Goal: Information Seeking & Learning: Learn about a topic

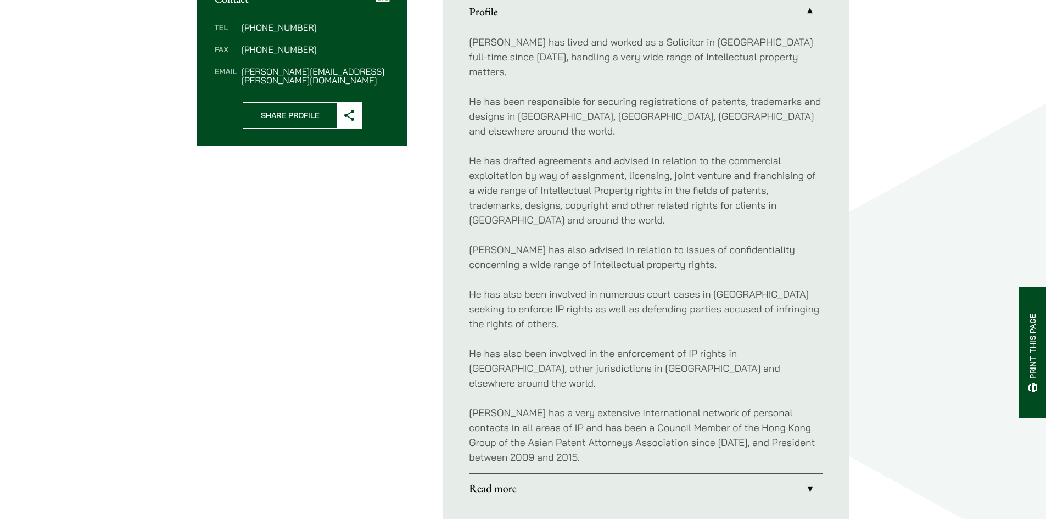
scroll to position [494, 0]
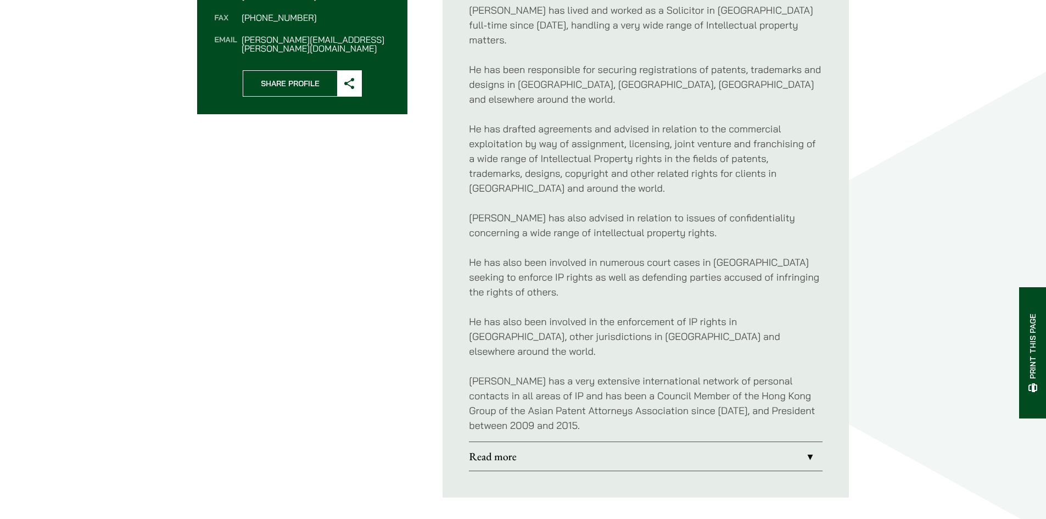
click at [673, 442] on link "Read more" at bounding box center [646, 456] width 354 height 29
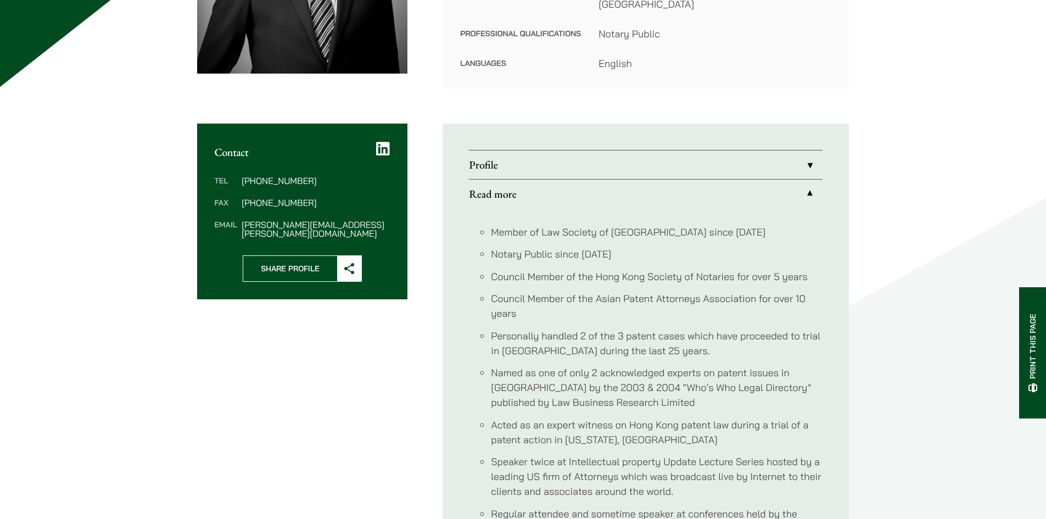
scroll to position [275, 0]
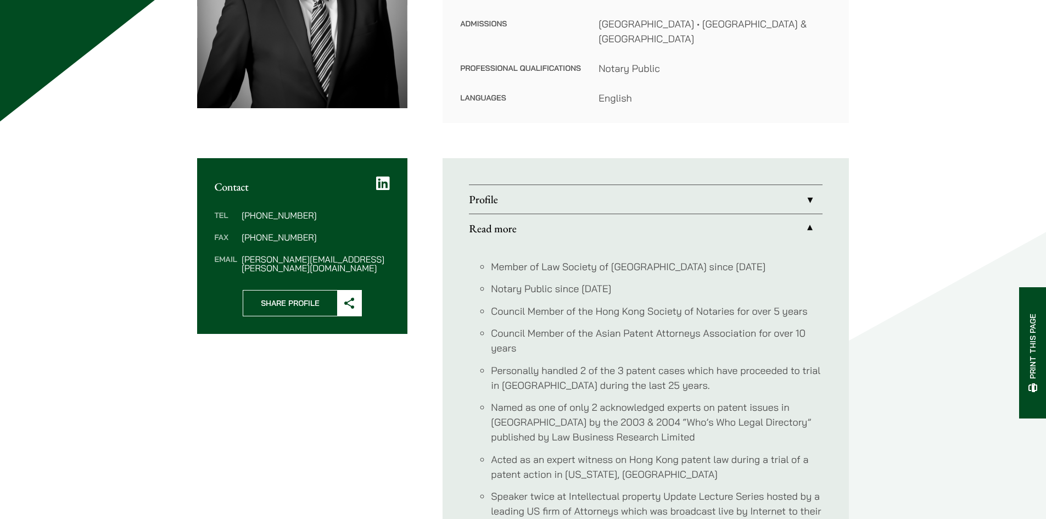
click at [546, 130] on div "Home » Lawyers » Tim Hancock Tim Hancock Consultant Practice Areas Intellectual…" at bounding box center [523, 251] width 692 height 813
click at [552, 187] on link "Profile" at bounding box center [646, 199] width 354 height 29
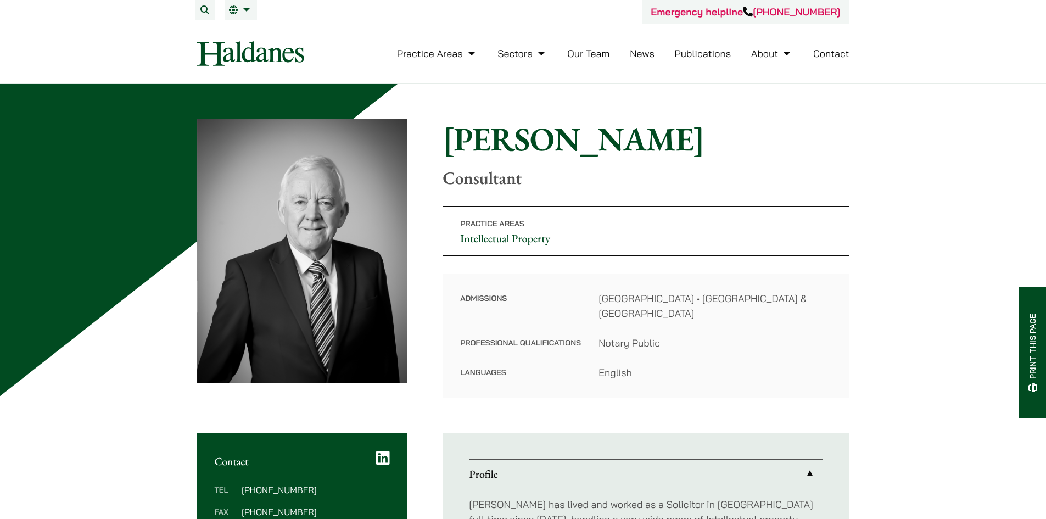
click at [585, 50] on link "Our Team" at bounding box center [588, 53] width 42 height 13
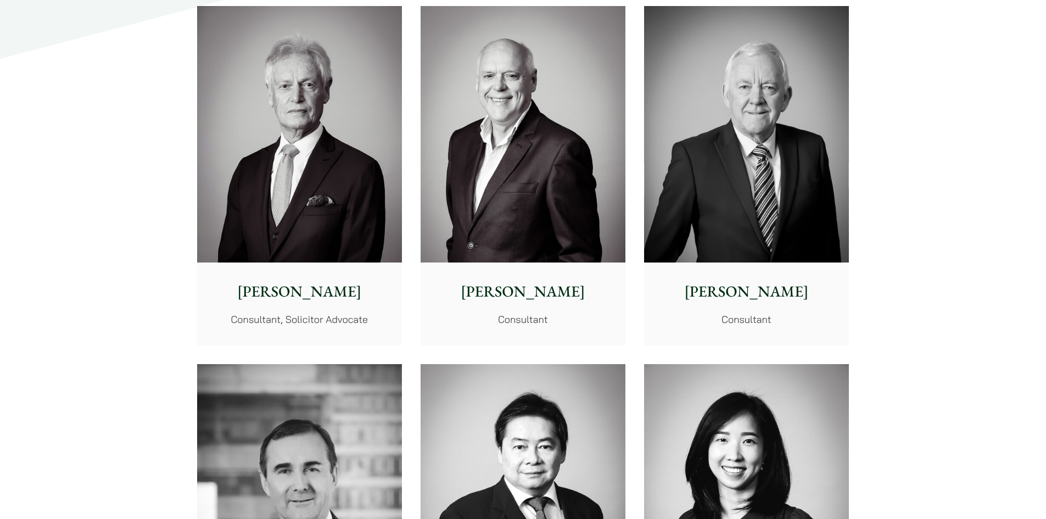
scroll to position [5052, 0]
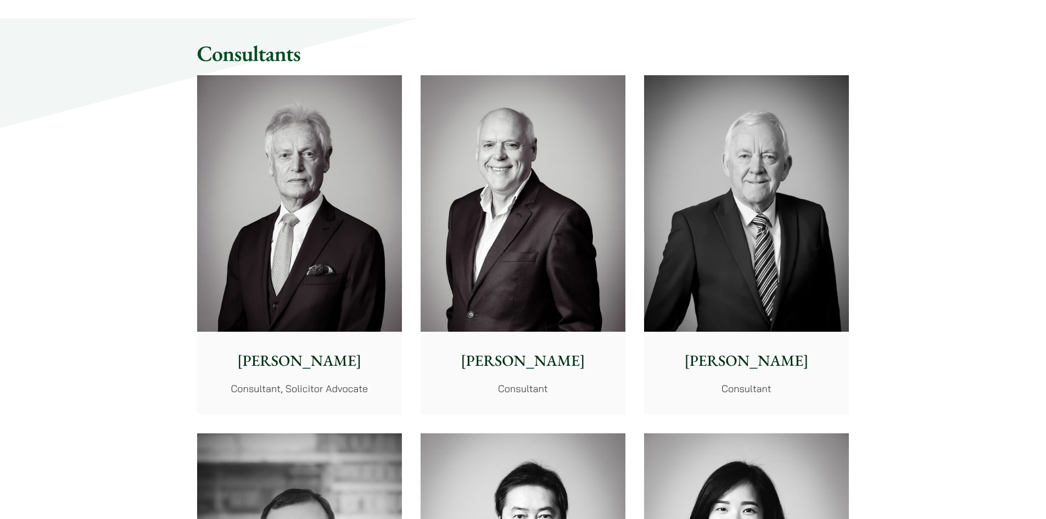
click at [347, 196] on img at bounding box center [299, 203] width 205 height 256
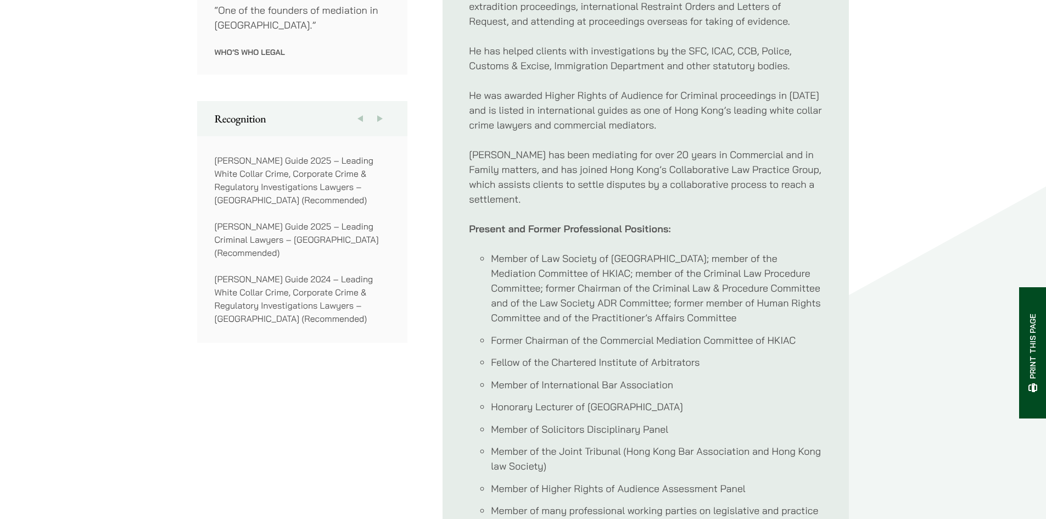
scroll to position [934, 0]
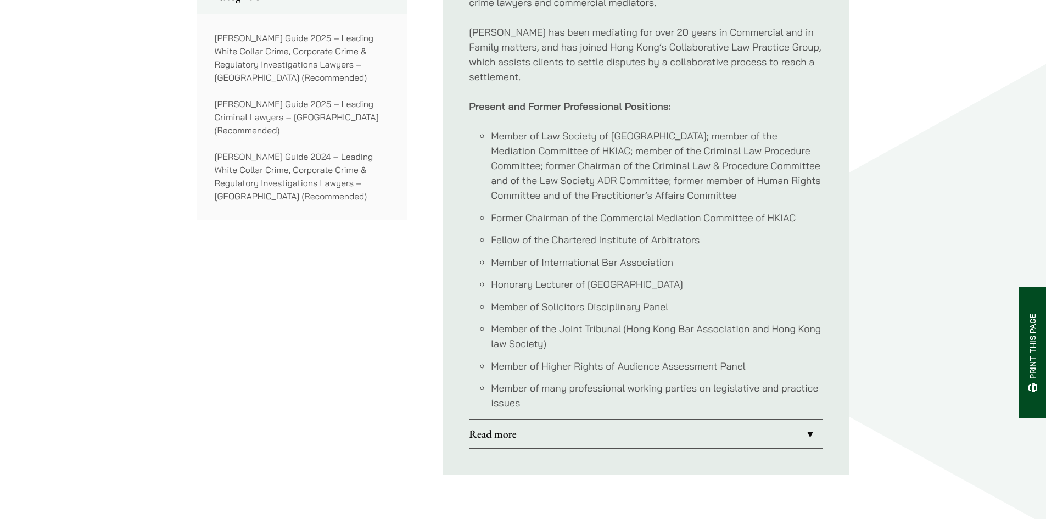
click at [510, 420] on link "Read more" at bounding box center [646, 434] width 354 height 29
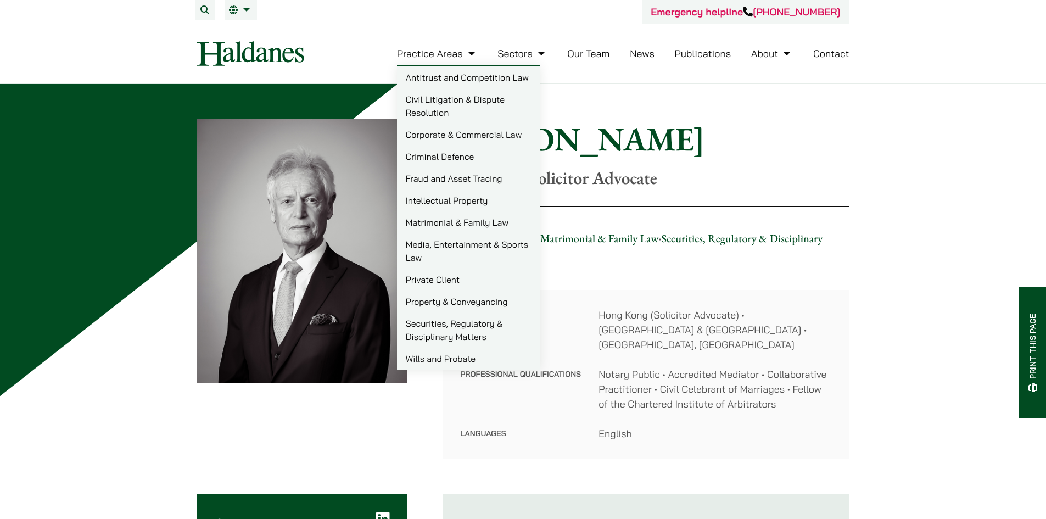
click at [456, 202] on link "Intellectual Property" at bounding box center [468, 200] width 143 height 22
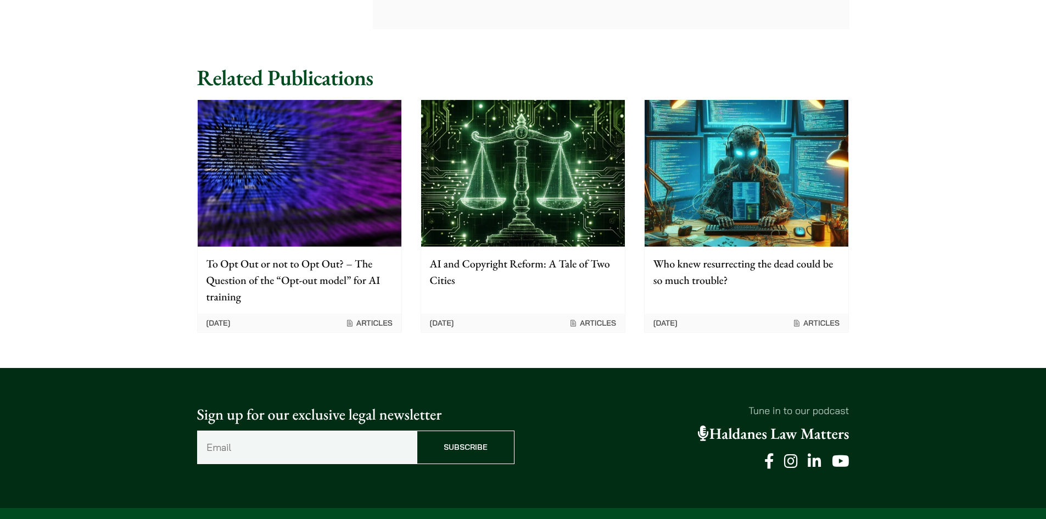
scroll to position [1043, 0]
